Goal: Information Seeking & Learning: Learn about a topic

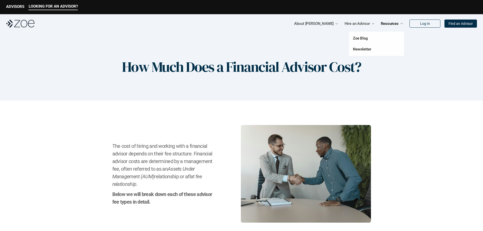
click at [391, 24] on p "Resources" at bounding box center [390, 24] width 18 height 8
click at [460, 23] on p "Find an Advisor" at bounding box center [461, 24] width 24 height 4
click at [13, 9] on p "ADVISORS" at bounding box center [15, 6] width 18 height 5
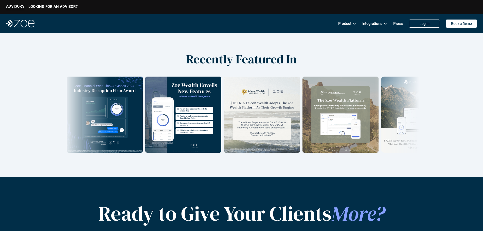
scroll to position [603, 0]
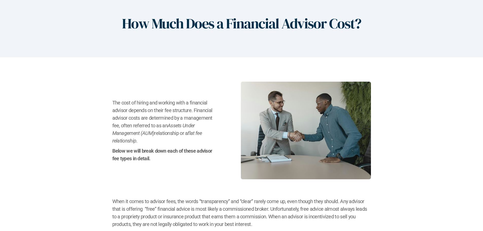
scroll to position [51, 0]
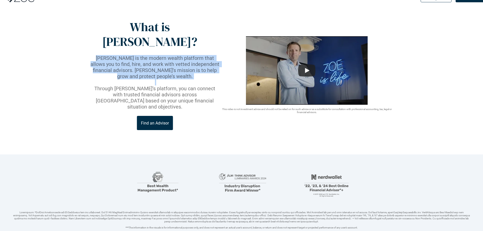
drag, startPoint x: 135, startPoint y: 43, endPoint x: 191, endPoint y: 64, distance: 59.9
click at [191, 64] on div "[PERSON_NAME] is the modern wealth platform that allows you to find, hire, and …" at bounding box center [155, 82] width 131 height 55
click at [191, 79] on p at bounding box center [155, 82] width 131 height 6
click at [185, 55] on p "[PERSON_NAME] is the modern wealth platform that allows you to find, hire, and …" at bounding box center [155, 67] width 131 height 24
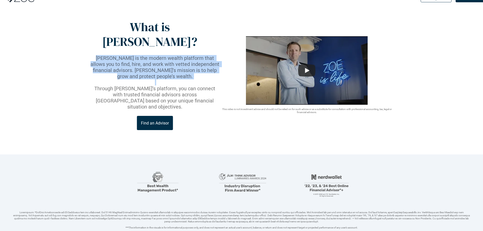
click at [85, 52] on header "What is [PERSON_NAME]? [PERSON_NAME] is the modern wealth platform that allows …" at bounding box center [241, 81] width 483 height 147
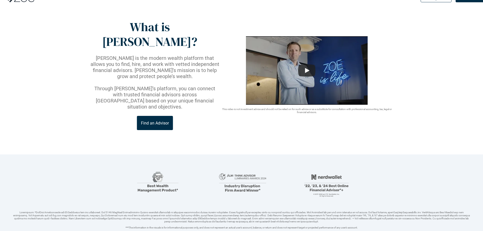
click at [89, 52] on header "What is [PERSON_NAME]? [PERSON_NAME] is the modern wealth platform that allows …" at bounding box center [241, 81] width 483 height 147
drag, startPoint x: 92, startPoint y: 54, endPoint x: 160, endPoint y: 57, distance: 69.1
click at [151, 58] on p "[PERSON_NAME] is the modern wealth platform that allows you to find, hire, and …" at bounding box center [155, 67] width 131 height 24
click at [161, 57] on p "[PERSON_NAME] is the modern wealth platform that allows you to find, hire, and …" at bounding box center [155, 67] width 131 height 24
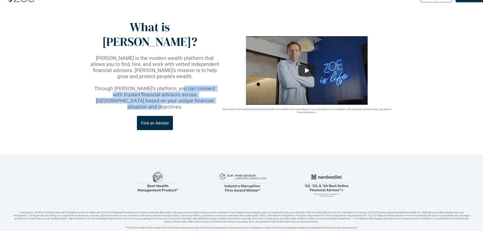
drag, startPoint x: 204, startPoint y: 81, endPoint x: 193, endPoint y: 79, distance: 11.1
click at [192, 85] on p "Through [PERSON_NAME]’s platform, you can connect with trusted financial adviso…" at bounding box center [155, 97] width 131 height 24
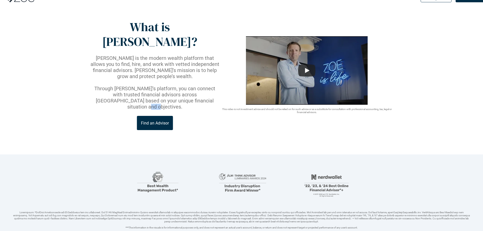
drag, startPoint x: 193, startPoint y: 79, endPoint x: 198, endPoint y: 82, distance: 6.5
click at [193, 85] on p "Through [PERSON_NAME]’s platform, you can connect with trusted financial adviso…" at bounding box center [155, 97] width 131 height 24
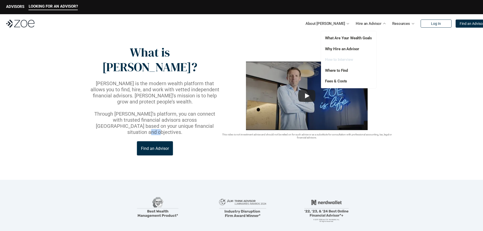
click at [352, 58] on link "How to Interview" at bounding box center [339, 59] width 28 height 5
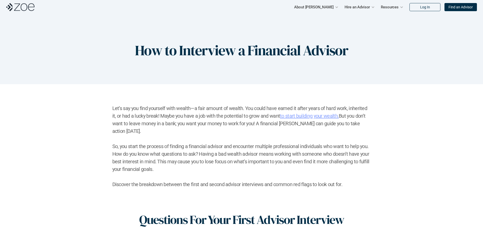
scroll to position [25, 0]
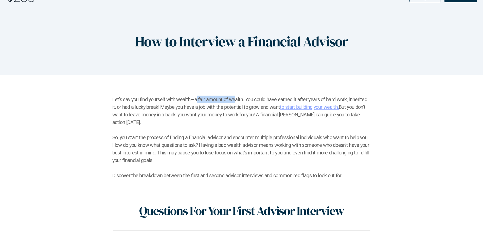
click at [232, 99] on h2 "Let’s say you find yourself with wealth—a fair amount of wealth. You could have…" at bounding box center [241, 138] width 259 height 84
click at [193, 99] on h2 "Let’s say you find yourself with wealth—a fair amount of wealth. You could have…" at bounding box center [241, 138] width 259 height 84
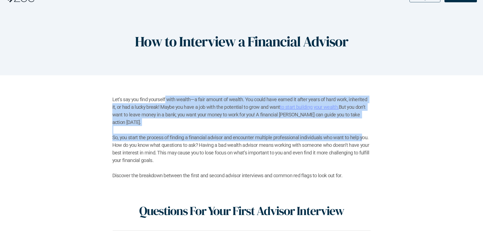
drag, startPoint x: 166, startPoint y: 100, endPoint x: 363, endPoint y: 130, distance: 199.5
click at [363, 130] on h2 "Let’s say you find yourself with wealth—a fair amount of wealth. You could have…" at bounding box center [241, 138] width 259 height 84
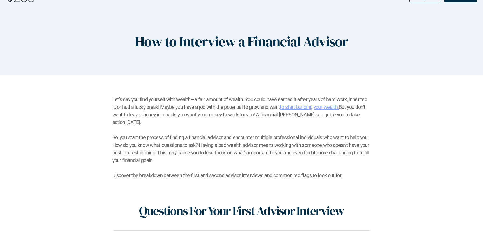
click at [363, 129] on h2 "Let’s say you find yourself with wealth—a fair amount of wealth. You could have…" at bounding box center [241, 138] width 259 height 84
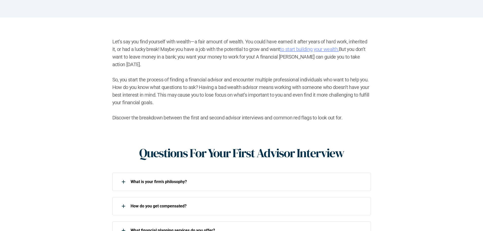
scroll to position [177, 0]
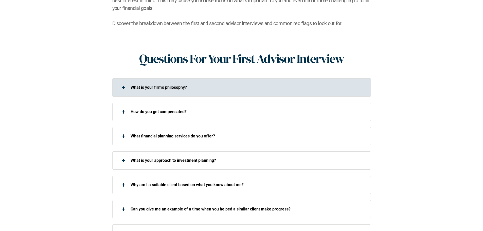
click at [169, 86] on div "What is your firm’s philosophy?" at bounding box center [241, 87] width 259 height 18
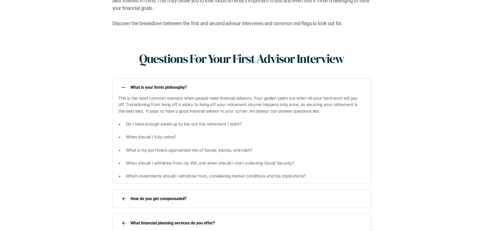
drag, startPoint x: 225, startPoint y: 77, endPoint x: 226, endPoint y: 82, distance: 5.4
click at [225, 82] on div "What is your firm’s philosophy?" at bounding box center [238, 87] width 252 height 10
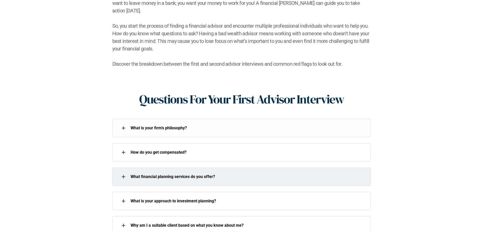
scroll to position [76, 0]
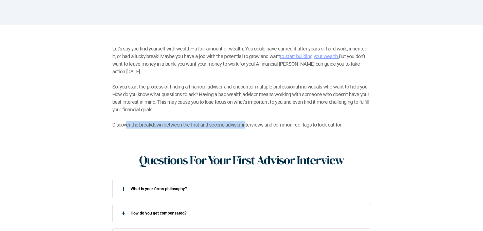
drag, startPoint x: 126, startPoint y: 120, endPoint x: 244, endPoint y: 120, distance: 118.4
click at [244, 120] on h2 "Let’s say you find yourself with wealth—a fair amount of wealth. You could have…" at bounding box center [241, 87] width 259 height 84
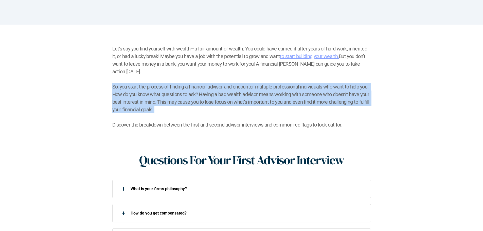
drag, startPoint x: 107, startPoint y: 76, endPoint x: 209, endPoint y: 108, distance: 106.9
click at [209, 108] on h2 "Let’s say you find yourself with wealth—a fair amount of wealth. You could have…" at bounding box center [241, 87] width 259 height 84
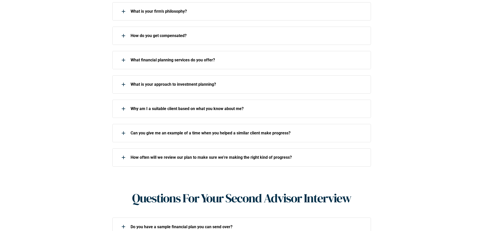
scroll to position [406, 0]
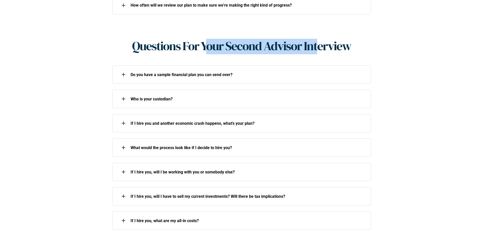
drag, startPoint x: 267, startPoint y: 48, endPoint x: 319, endPoint y: 50, distance: 52.0
click at [319, 50] on div "Questions For Your Second Advisor Interview Do you have a sample financial plan…" at bounding box center [241, 159] width 259 height 240
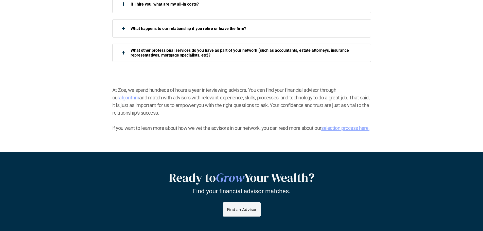
scroll to position [634, 0]
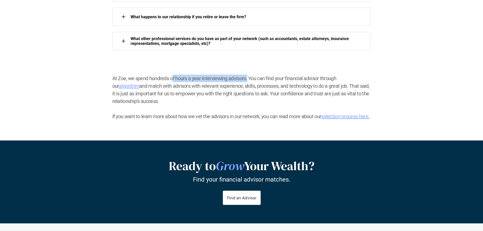
drag, startPoint x: 193, startPoint y: 69, endPoint x: 246, endPoint y: 73, distance: 53.7
click at [246, 75] on h2 "At Zoe, we spend hundreds of hours a year interviewing advisors. You can find y…" at bounding box center [241, 98] width 259 height 46
click at [139, 83] on link "algorithm" at bounding box center [129, 86] width 20 height 6
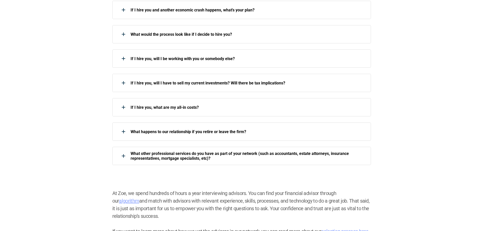
scroll to position [0, 0]
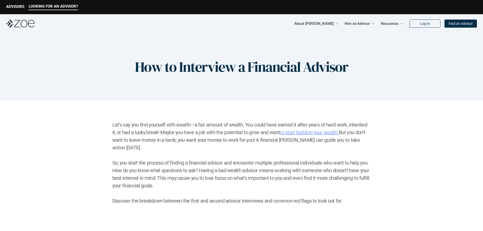
drag, startPoint x: 410, startPoint y: 190, endPoint x: 401, endPoint y: 68, distance: 122.6
click at [14, 5] on p "ADVISORS" at bounding box center [15, 6] width 18 height 5
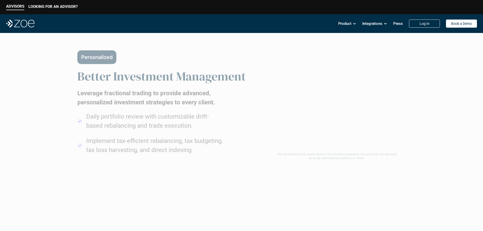
scroll to position [304, 0]
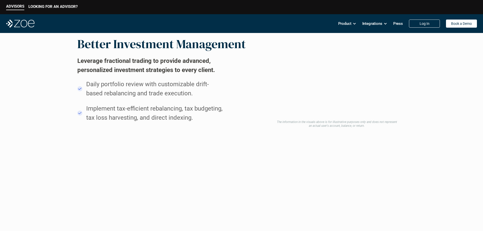
click at [77, 32] on button "Personalized" at bounding box center [96, 25] width 39 height 14
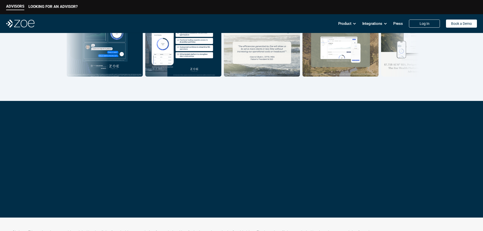
scroll to position [786, 0]
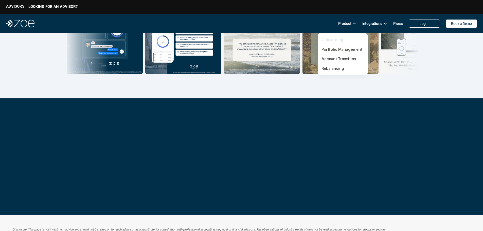
click at [328, 40] on link "Onboarding" at bounding box center [333, 39] width 22 height 5
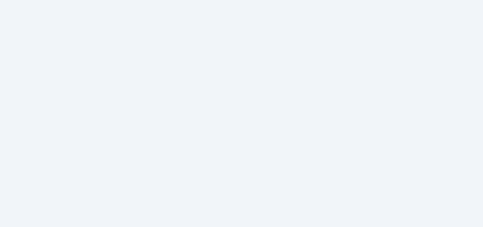
scroll to position [25, 0]
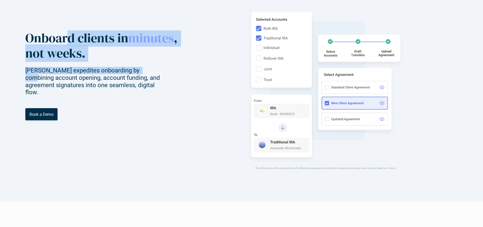
drag, startPoint x: 117, startPoint y: 75, endPoint x: 185, endPoint y: 108, distance: 75.8
click at [181, 96] on div "Onboard clients in minutes , not weeks. Zoe expedites onboarding by combining a…" at bounding box center [103, 63] width 156 height 66
click at [169, 96] on p "Zoe expedites onboarding by combining account opening, account funding, and agr…" at bounding box center [97, 81] width 144 height 29
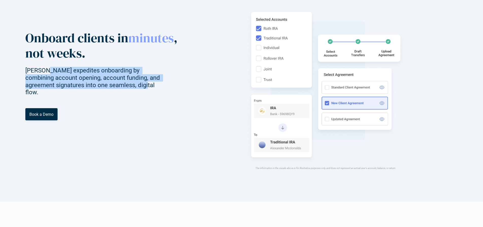
drag, startPoint x: 91, startPoint y: 109, endPoint x: 172, endPoint y: 132, distance: 84.9
click at [172, 132] on div "Onboard clients in minutes , not weeks. Zoe expedites onboarding by combining a…" at bounding box center [103, 87] width 156 height 115
click at [169, 96] on p "Zoe expedites onboarding by combining account opening, account funding, and agr…" at bounding box center [97, 81] width 144 height 29
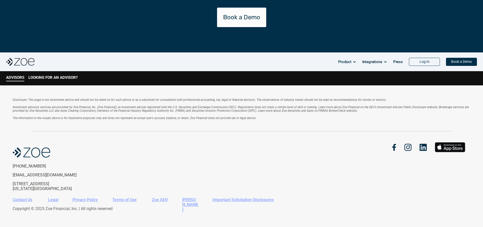
scroll to position [1138, 0]
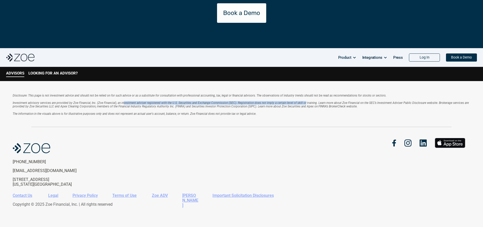
drag, startPoint x: 126, startPoint y: 102, endPoint x: 304, endPoint y: 104, distance: 178.3
click at [304, 104] on em "Investment advisory services are provided by Zoe Financial, Inc. (Zoe Financial…" at bounding box center [241, 104] width 457 height 7
click at [305, 104] on em "Investment advisory services are provided by Zoe Financial, Inc. (Zoe Financial…" at bounding box center [241, 104] width 457 height 7
click at [72, 104] on em "Investment advisory services are provided by Zoe Financial, Inc. (Zoe Financial…" at bounding box center [241, 104] width 457 height 7
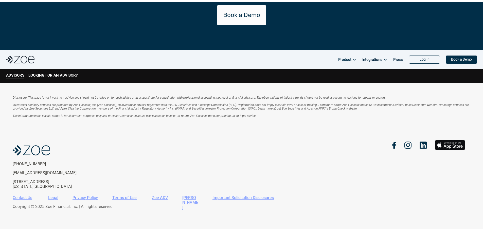
scroll to position [786, 0]
